Goal: Information Seeking & Learning: Learn about a topic

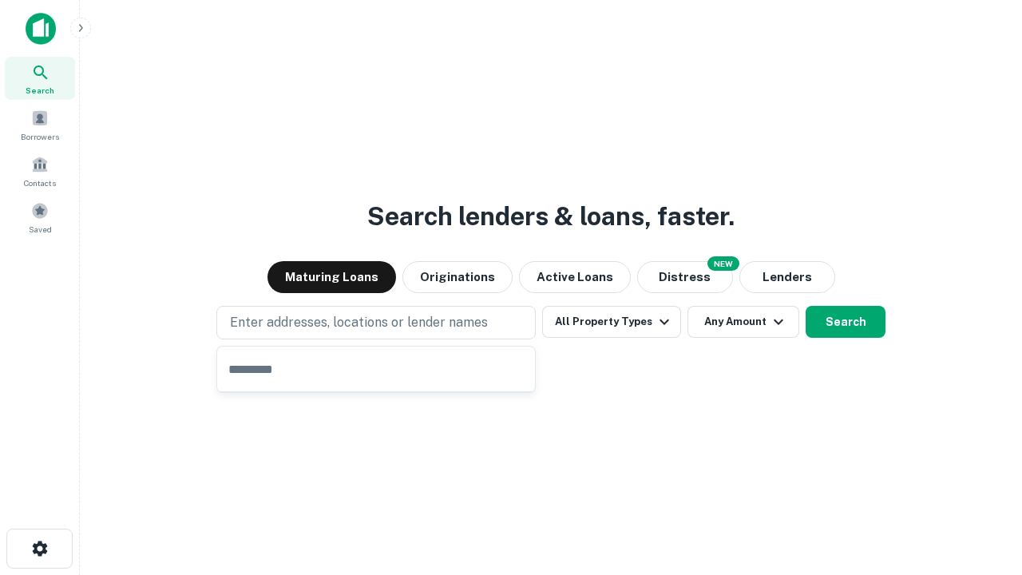
type input "**********"
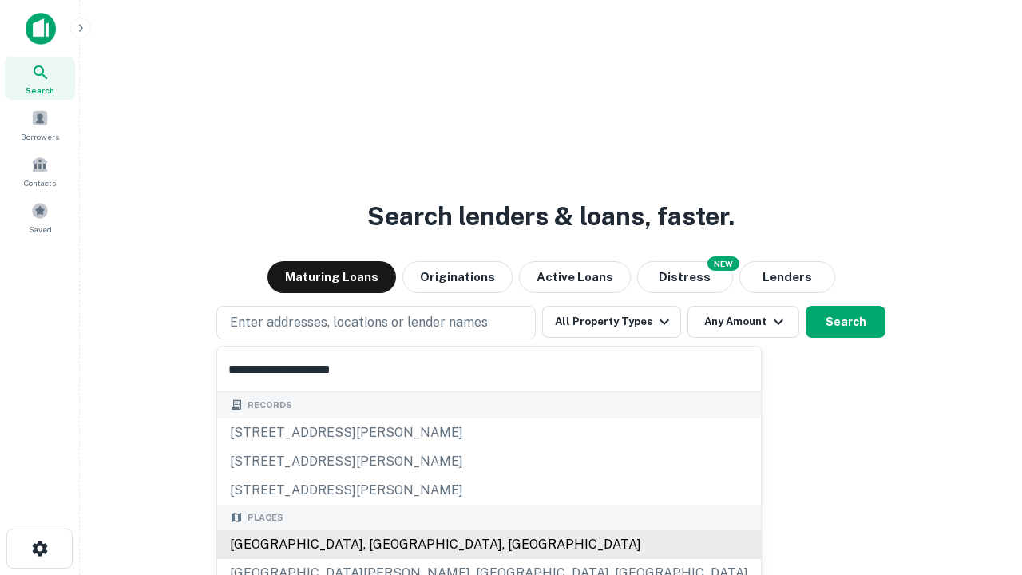
click at [382, 544] on div "[GEOGRAPHIC_DATA], [GEOGRAPHIC_DATA], [GEOGRAPHIC_DATA]" at bounding box center [489, 544] width 544 height 29
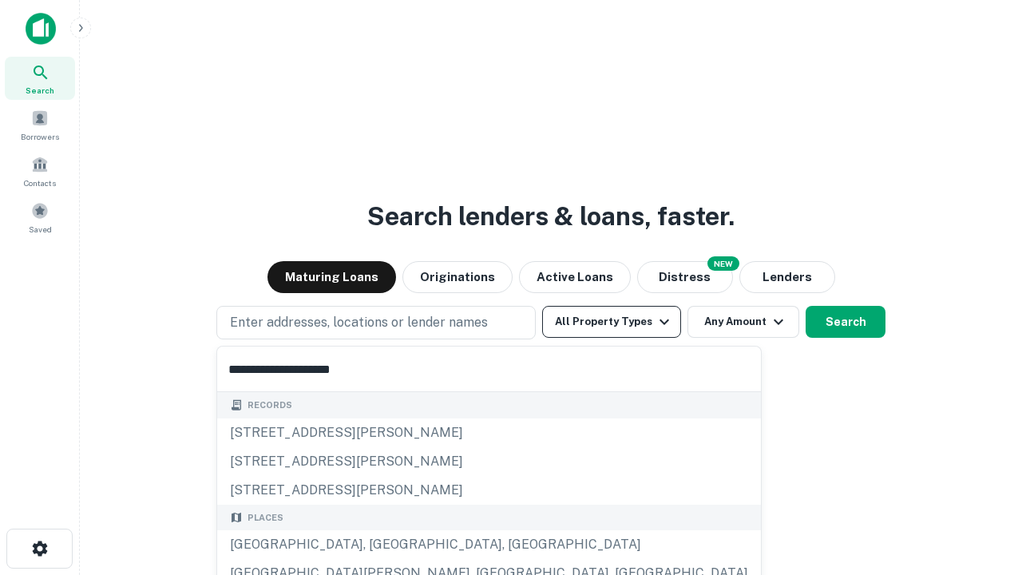
click at [611, 322] on button "All Property Types" at bounding box center [611, 322] width 139 height 32
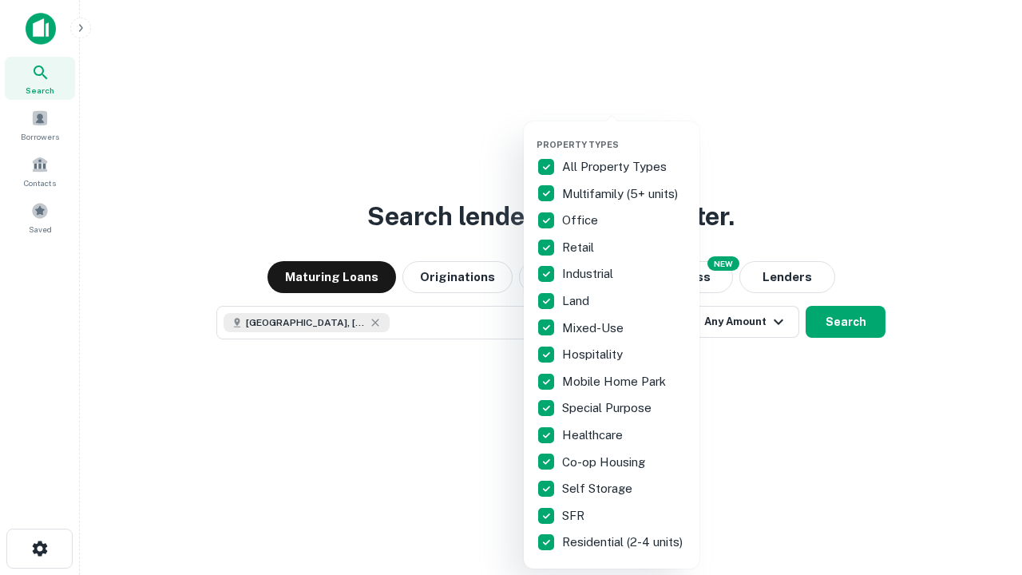
click at [624, 134] on button "button" at bounding box center [624, 134] width 176 height 1
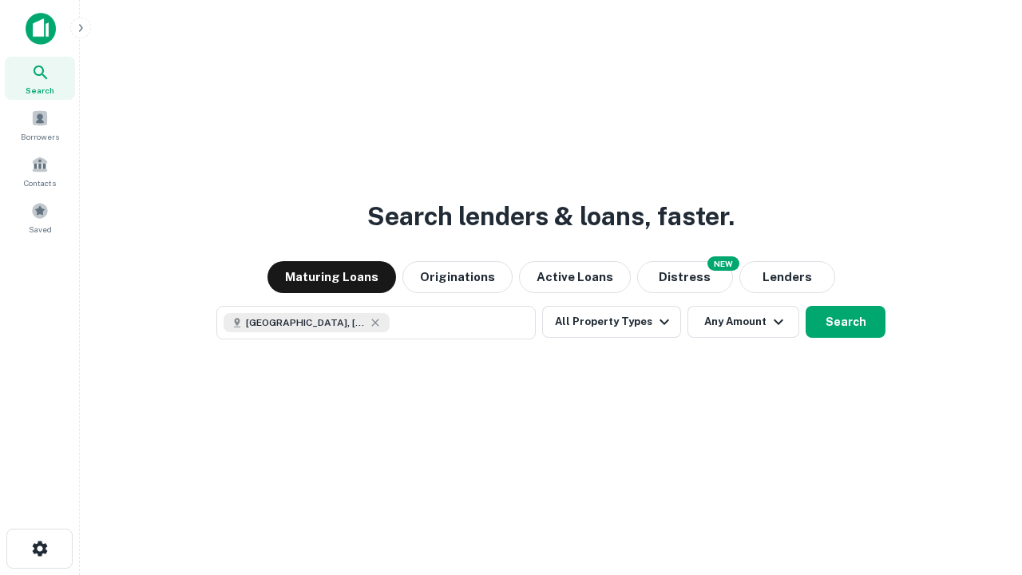
scroll to position [26, 0]
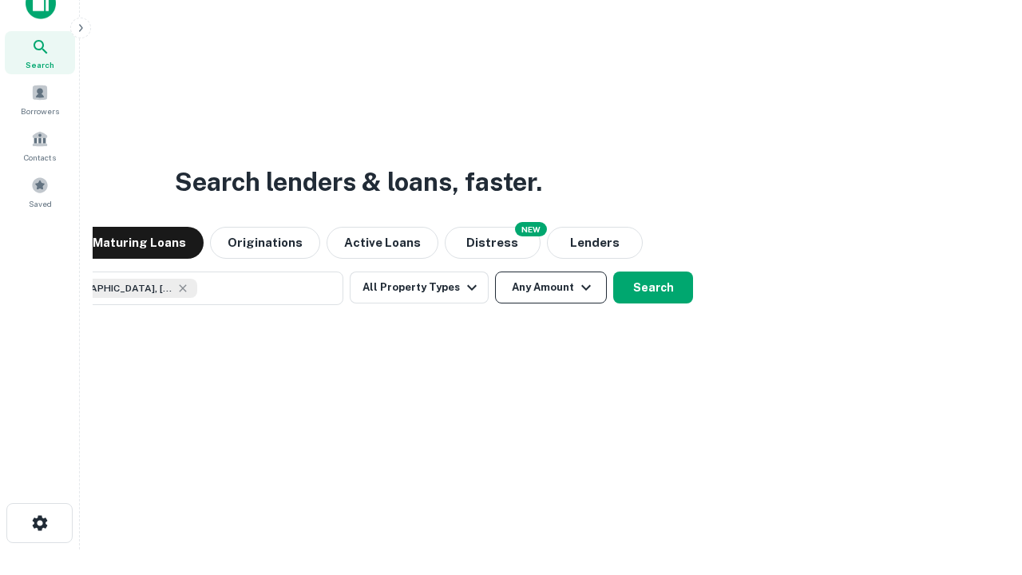
click at [495, 271] on button "Any Amount" at bounding box center [551, 287] width 112 height 32
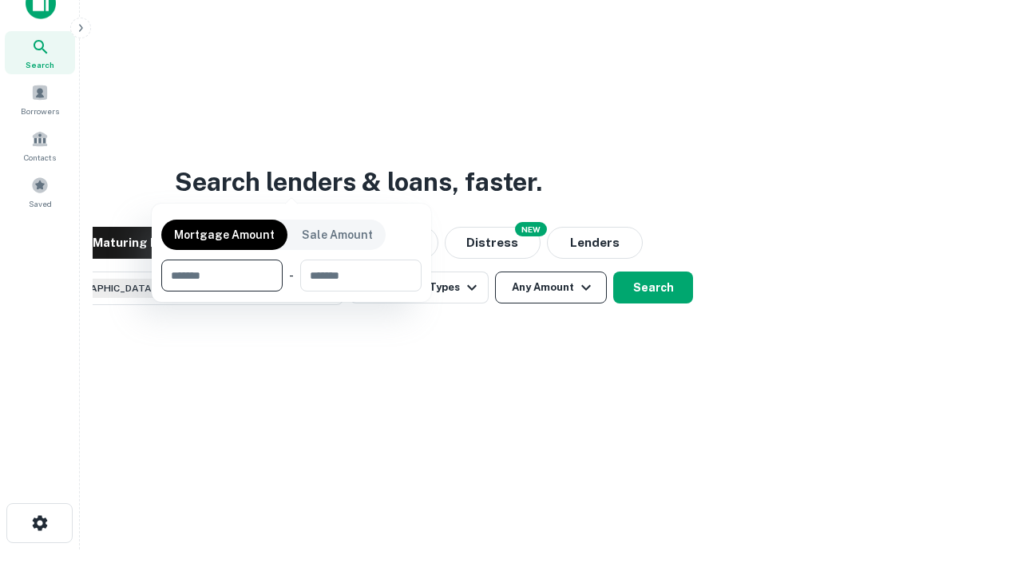
scroll to position [115, 452]
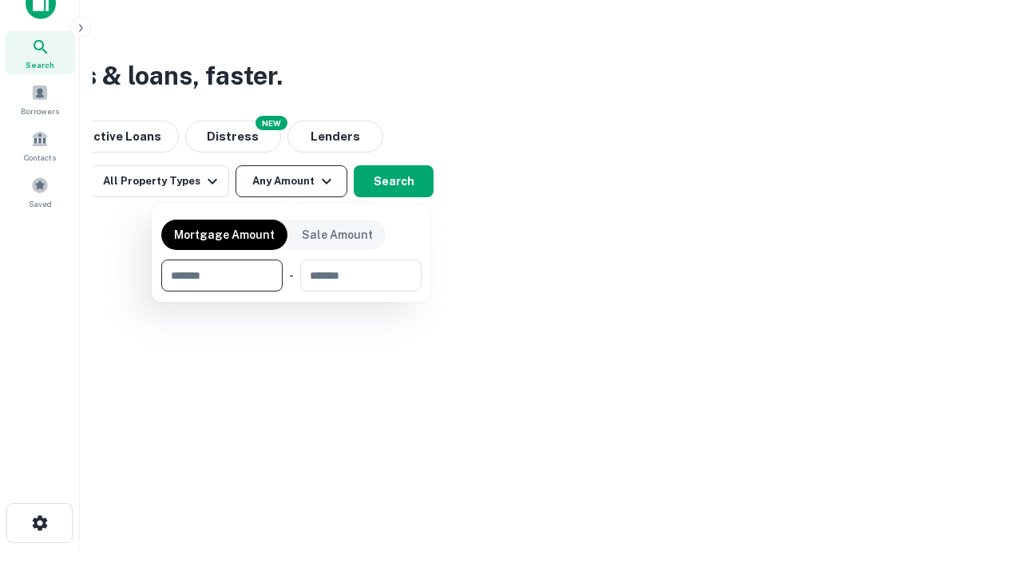
type input "*******"
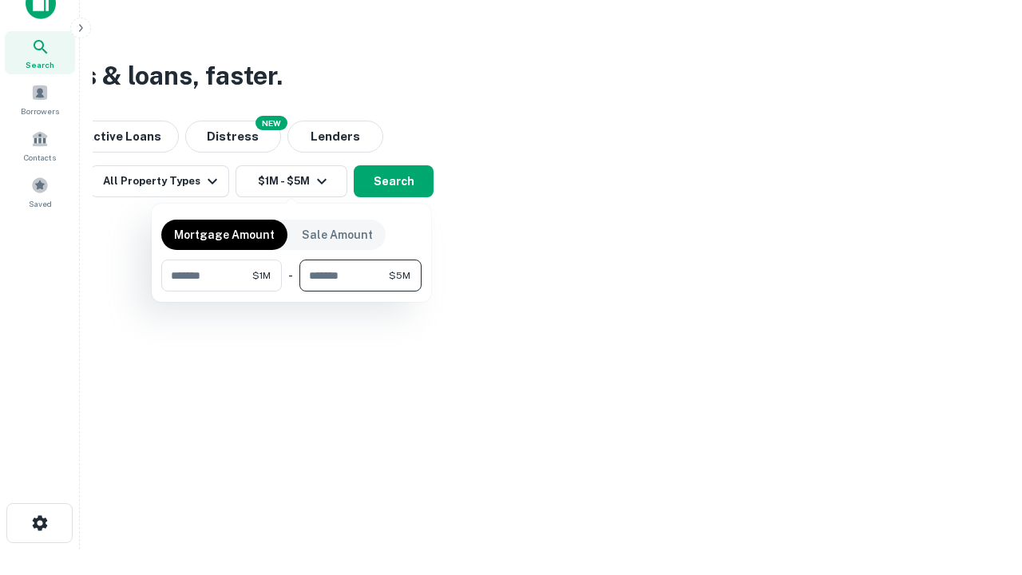
type input "*******"
click at [291, 291] on button "button" at bounding box center [291, 291] width 260 height 1
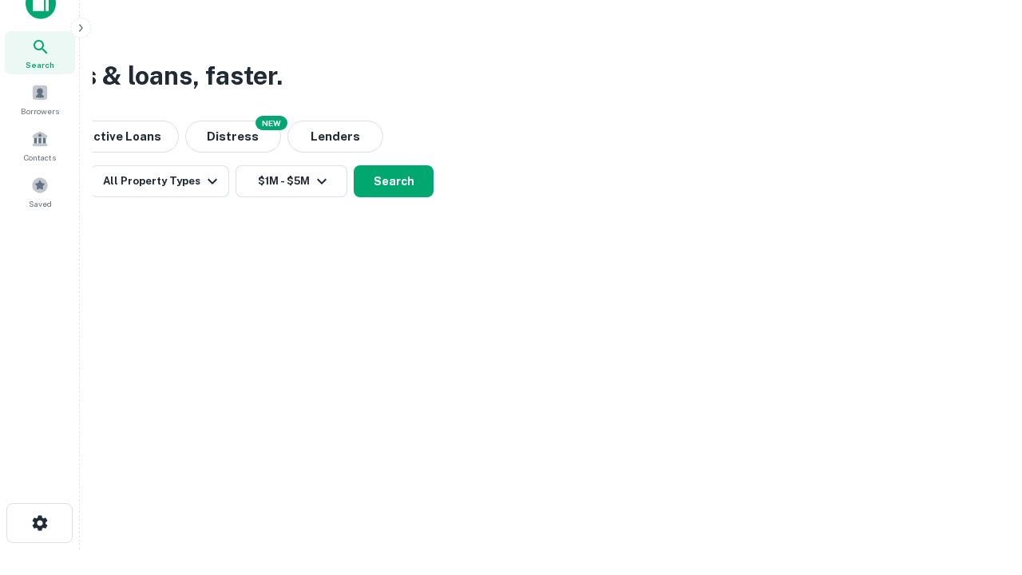
scroll to position [26, 0]
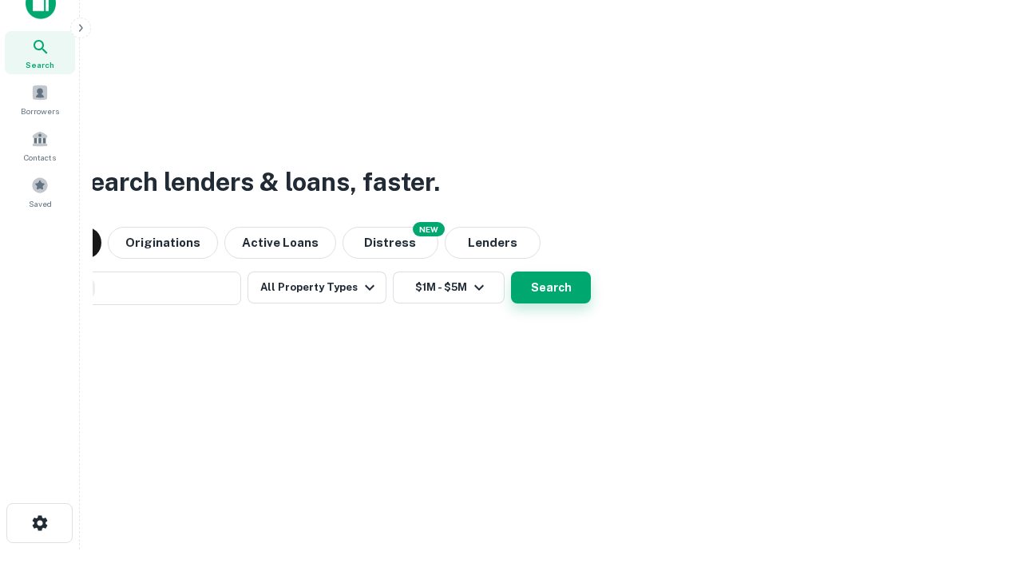
click at [511, 271] on button "Search" at bounding box center [551, 287] width 80 height 32
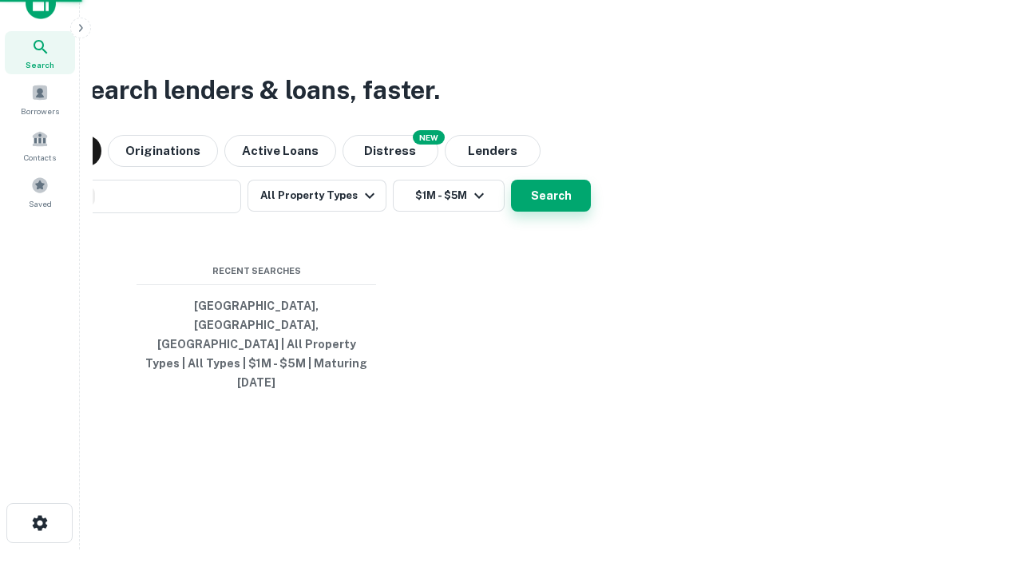
scroll to position [42, 452]
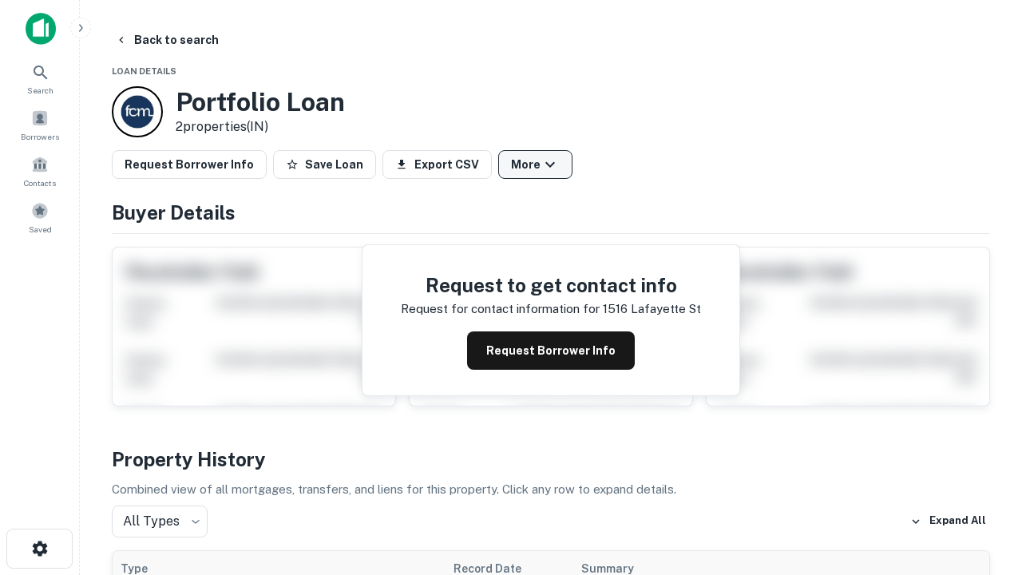
click at [535, 164] on button "More" at bounding box center [535, 164] width 74 height 29
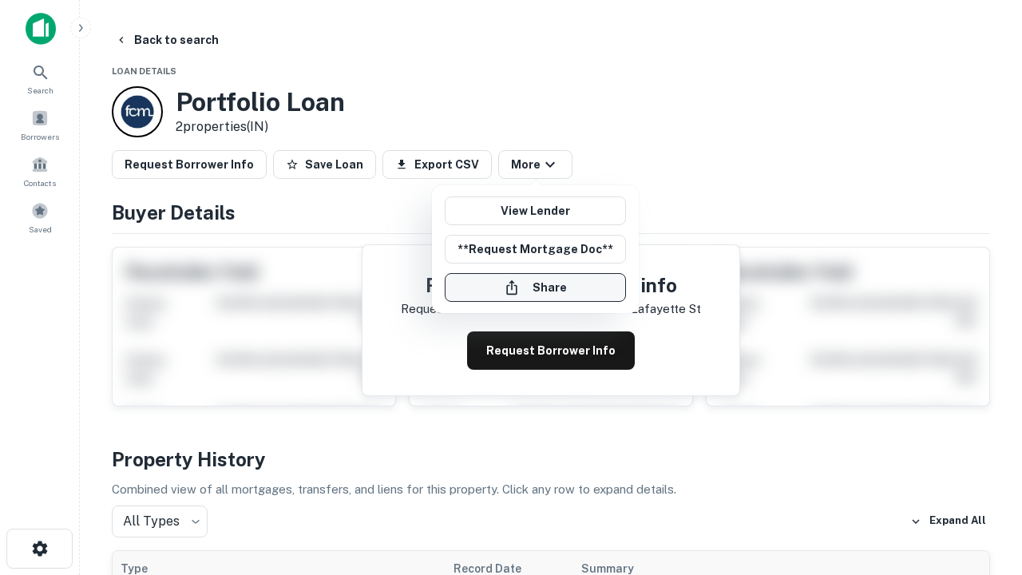
click at [535, 287] on button "Share" at bounding box center [535, 287] width 181 height 29
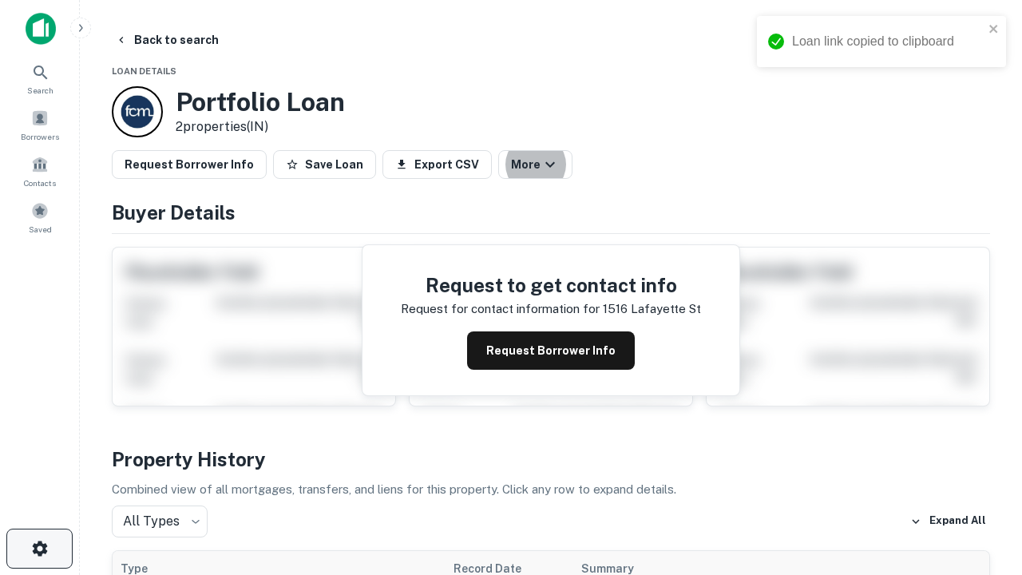
click at [39, 548] on icon "button" at bounding box center [39, 548] width 19 height 19
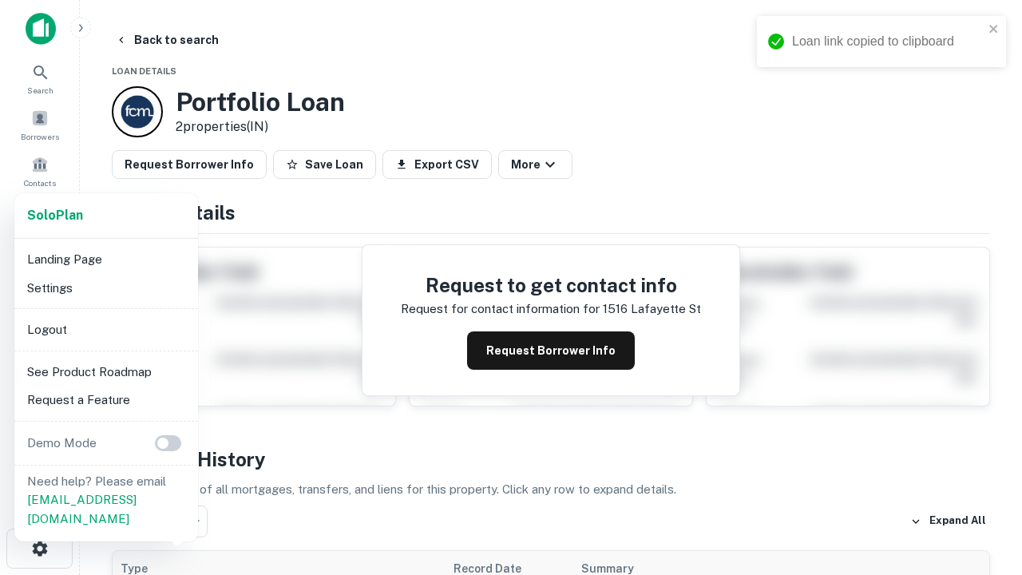
click at [105, 329] on li "Logout" at bounding box center [106, 329] width 171 height 29
